Goal: Use online tool/utility

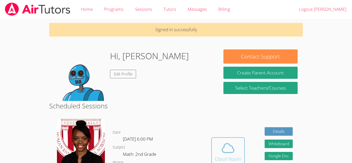
click at [232, 146] on icon at bounding box center [228, 148] width 14 height 14
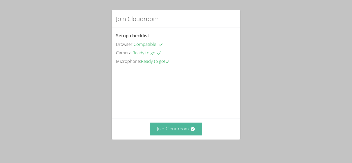
click at [195, 132] on button "Join Cloudroom" at bounding box center [176, 129] width 53 height 13
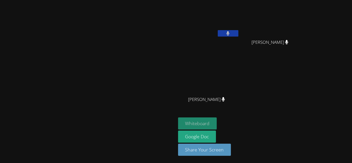
click at [217, 124] on button "Whiteboard" at bounding box center [197, 123] width 39 height 12
click at [217, 119] on button "Whiteboard" at bounding box center [197, 123] width 39 height 12
click at [217, 123] on button "Whiteboard" at bounding box center [197, 123] width 39 height 12
